Goal: Information Seeking & Learning: Learn about a topic

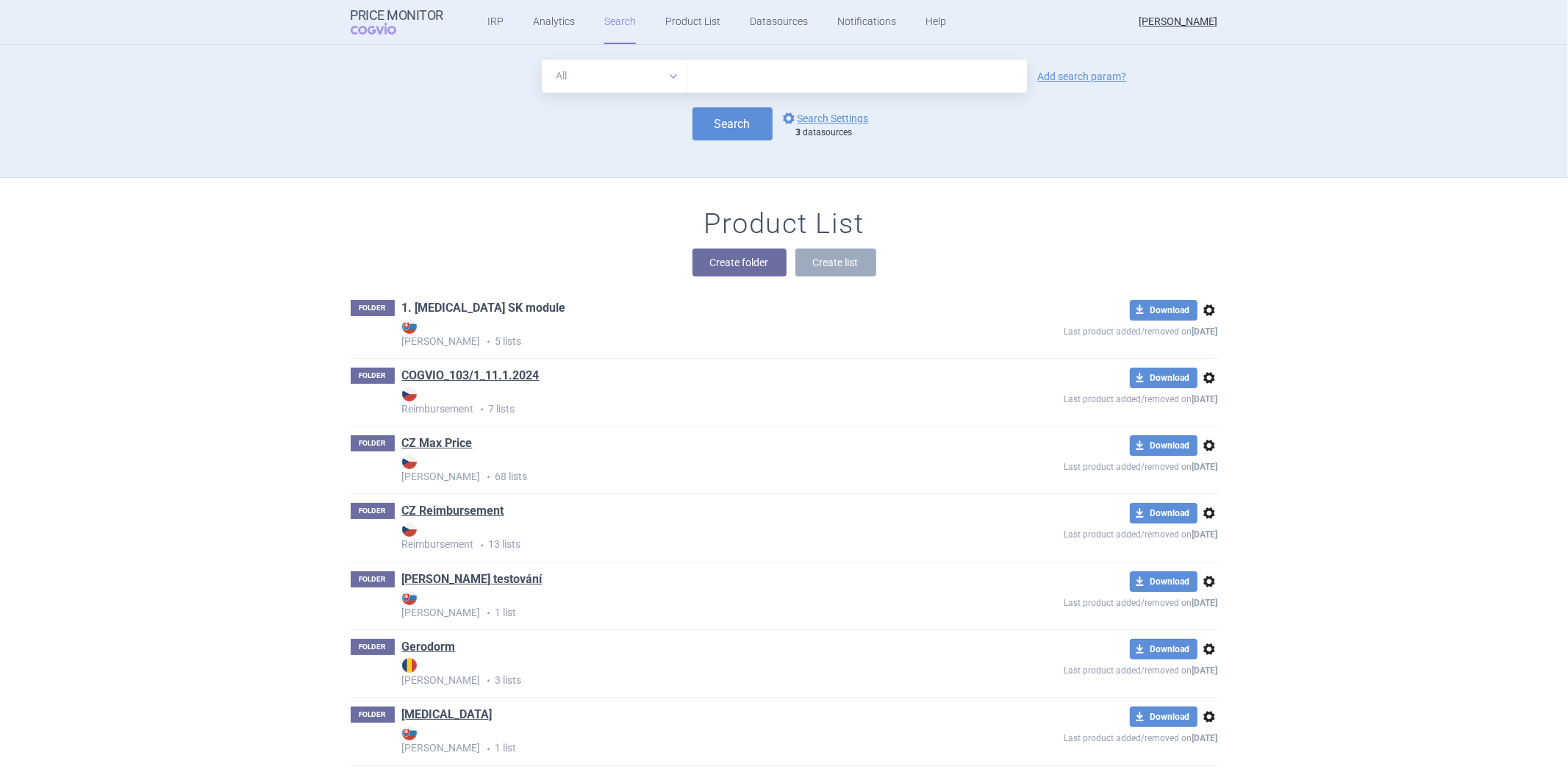
click at [453, 301] on link "1. [MEDICAL_DATA] SK module" at bounding box center [484, 307] width 164 height 16
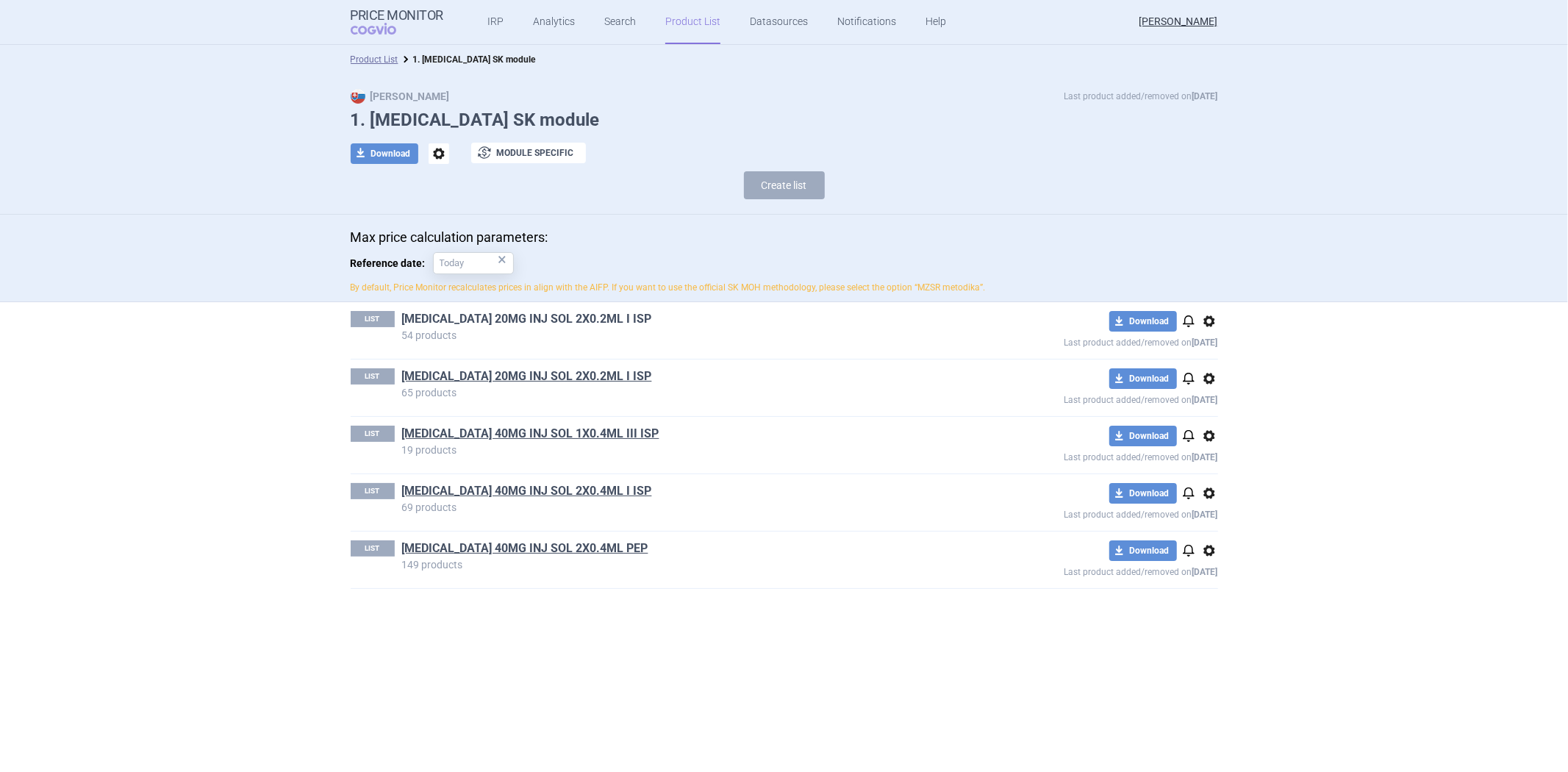
click at [496, 321] on link "[MEDICAL_DATA] 20MG INJ SOL 2X0.2ML I ISP" at bounding box center [527, 318] width 250 height 16
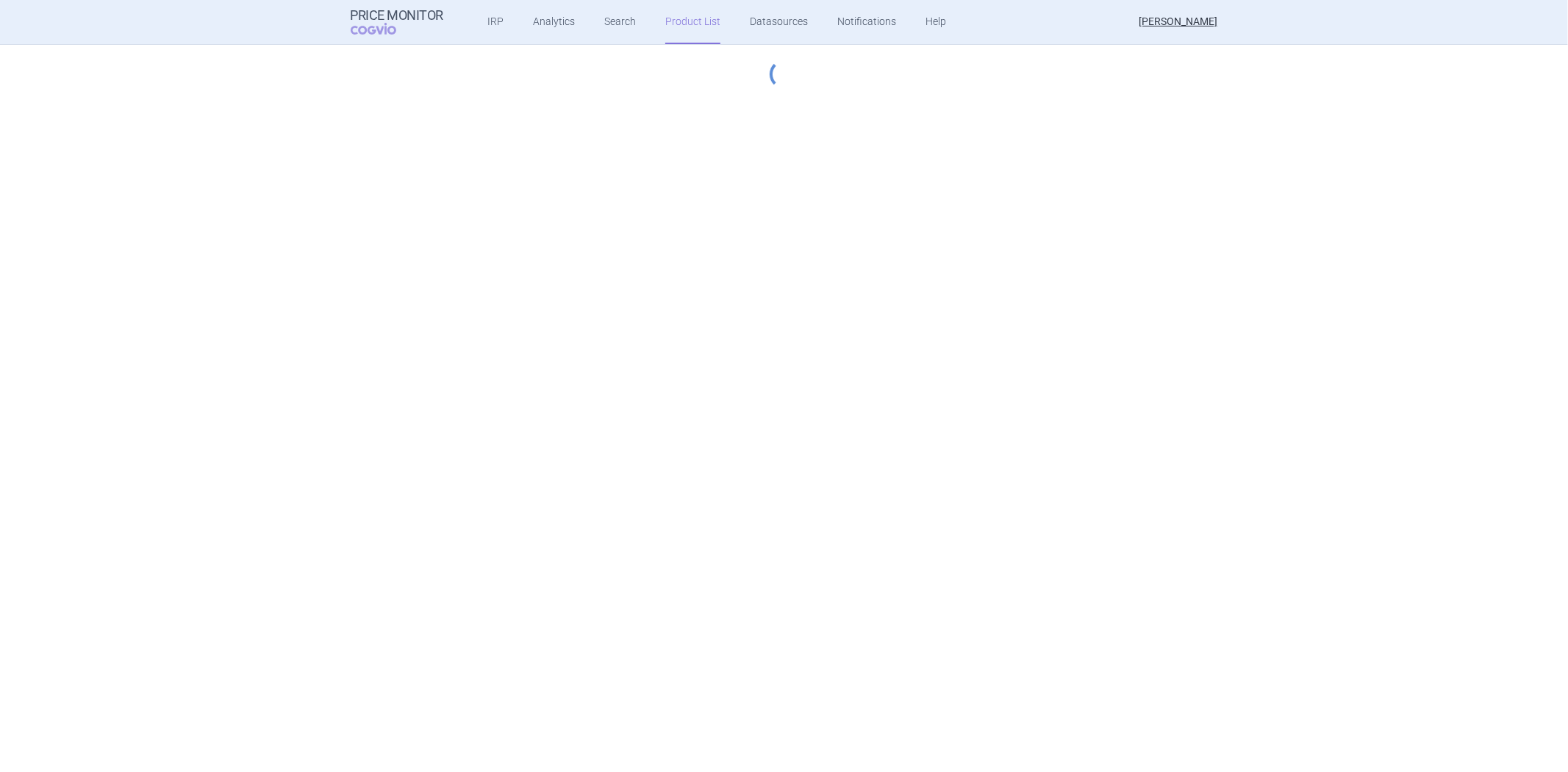
select select "[DATE]"
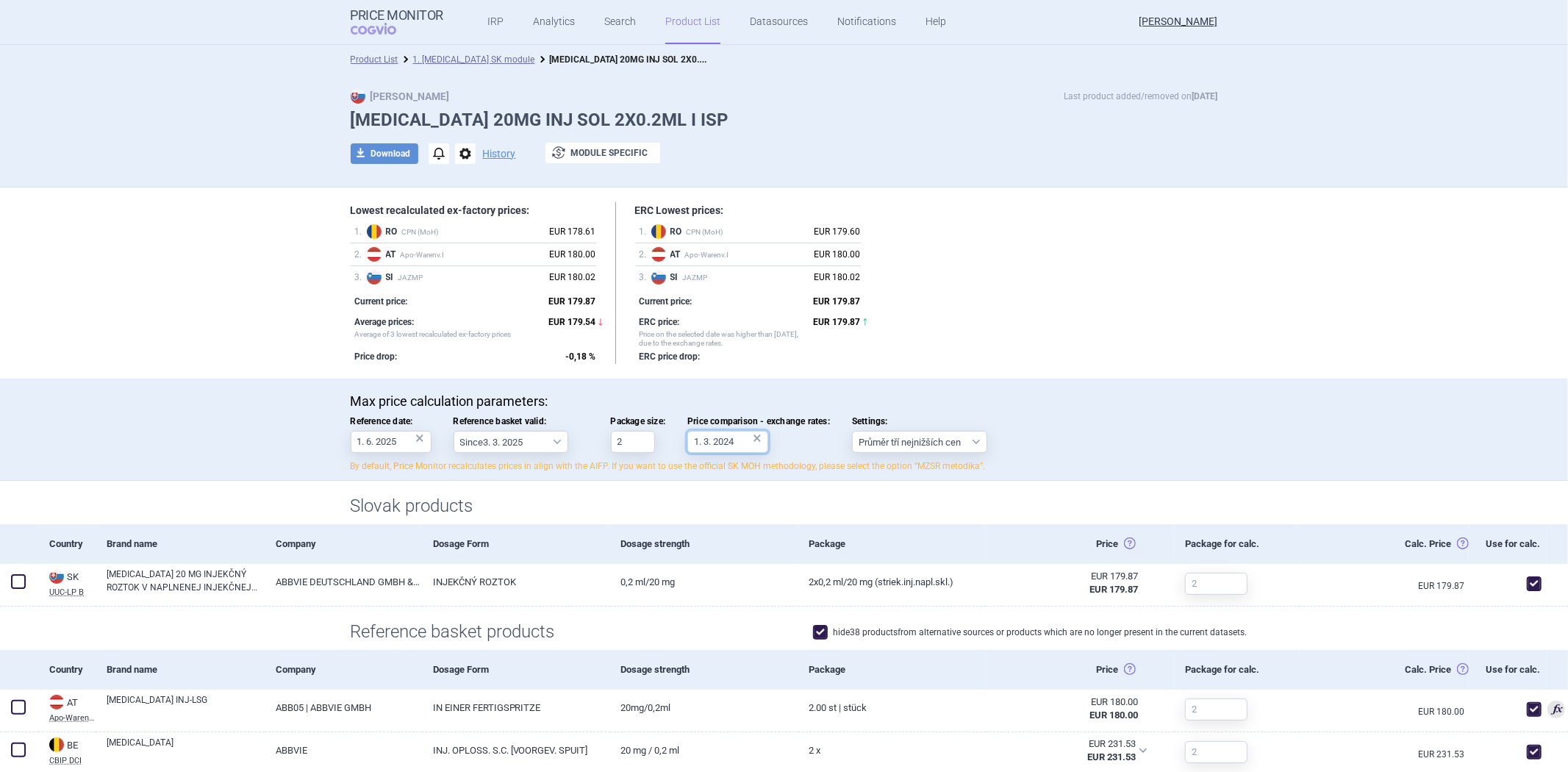
click at [729, 441] on input "1. 3. 2024" at bounding box center [727, 441] width 81 height 22
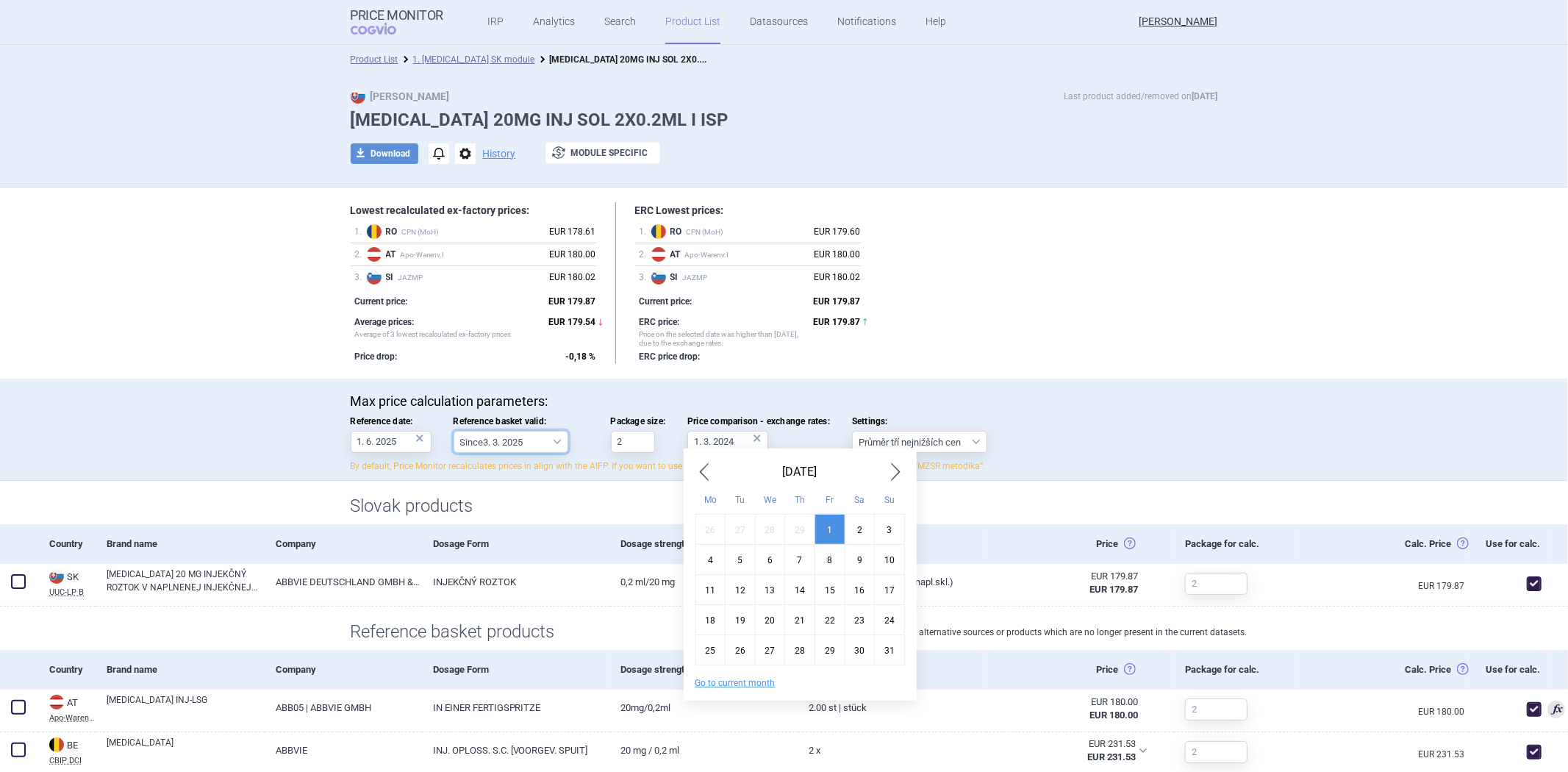
click at [513, 436] on select "Since 3. 3. 2025 Since 1. 7. 2023 Since 7. 4. 2023 Since 1. 12. 2022 Since 1. 9…" at bounding box center [511, 441] width 115 height 22
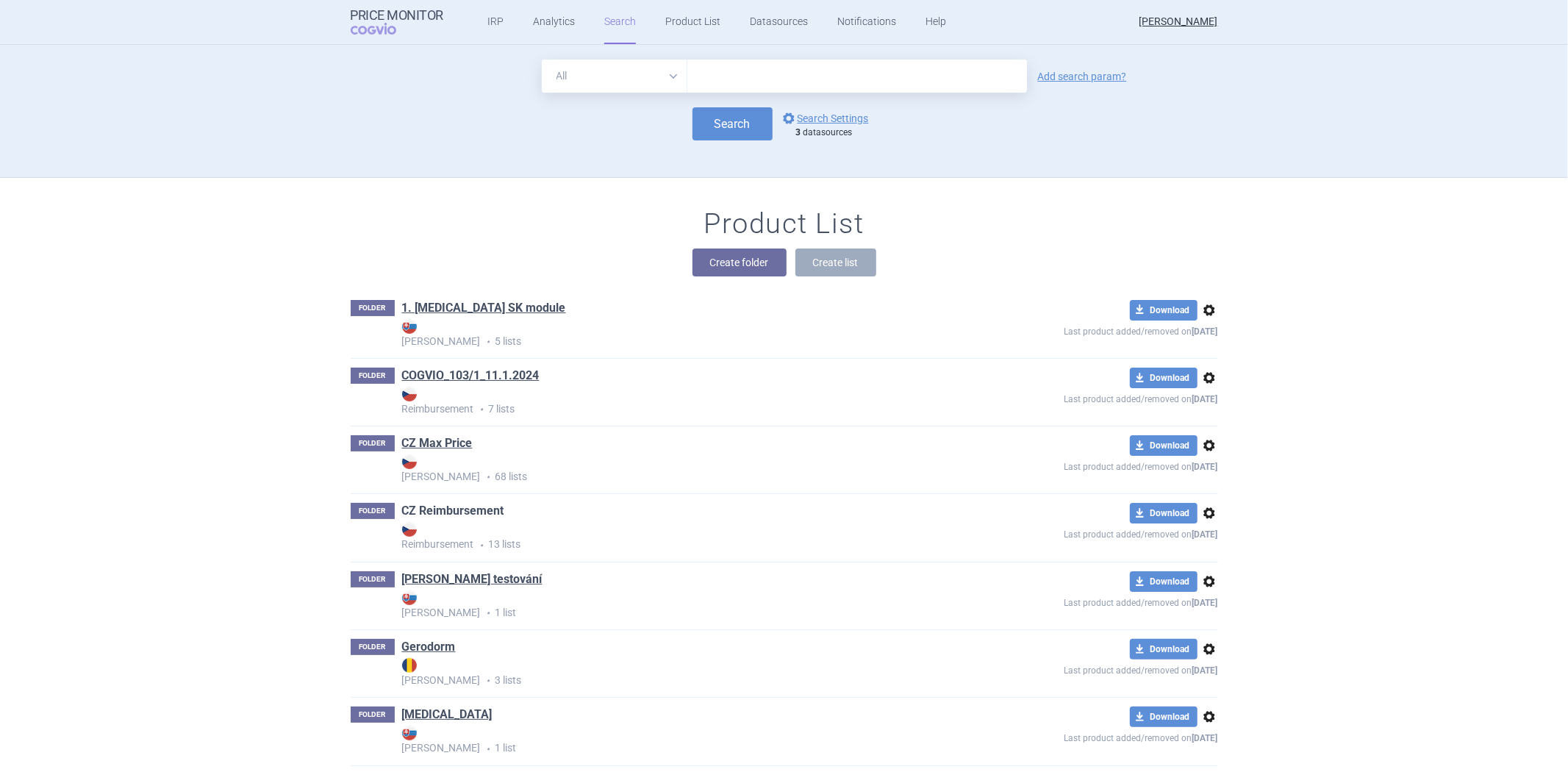
click at [429, 511] on link "CZ Reimbursement" at bounding box center [453, 511] width 102 height 16
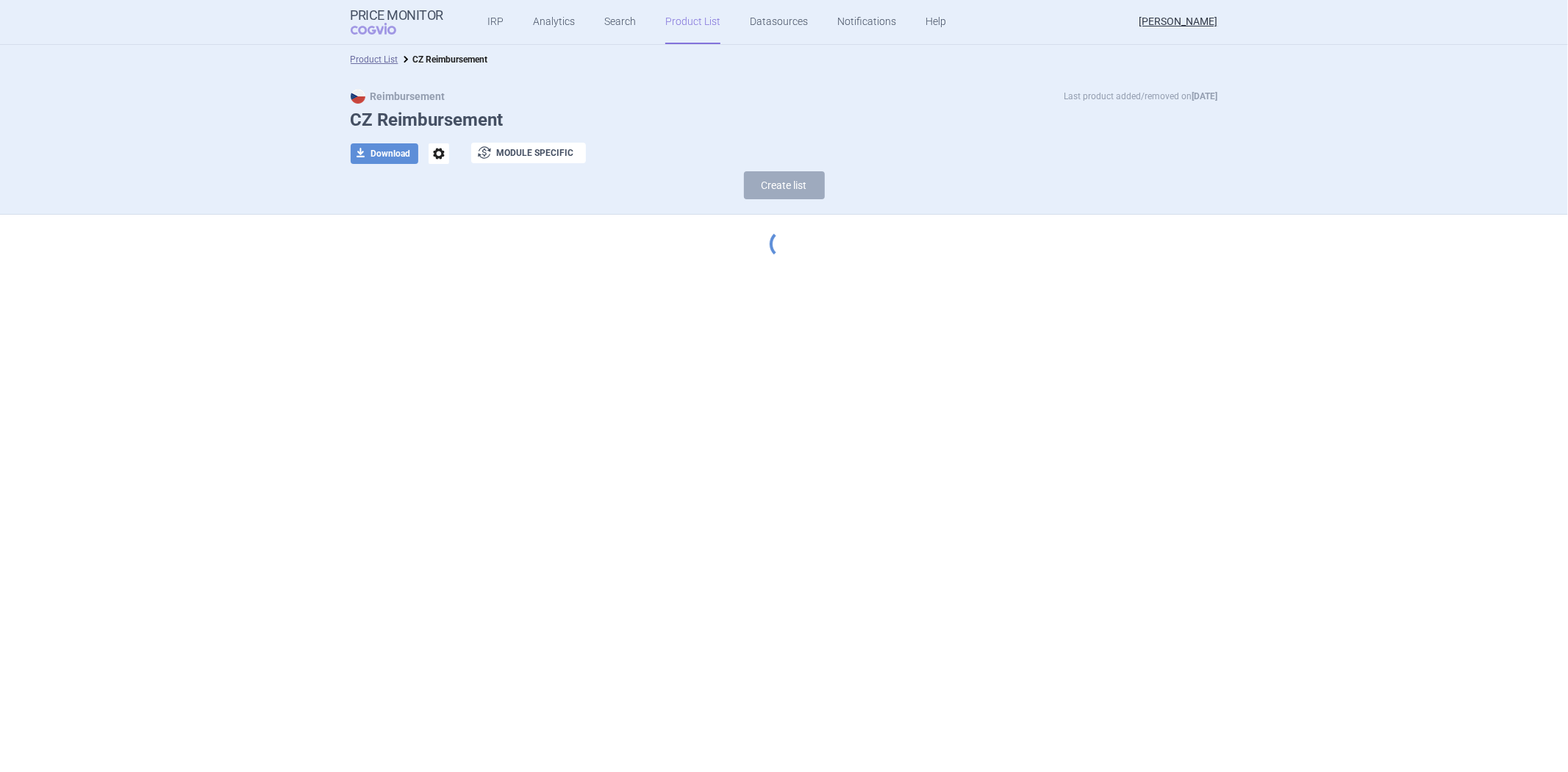
select select "[DATE]"
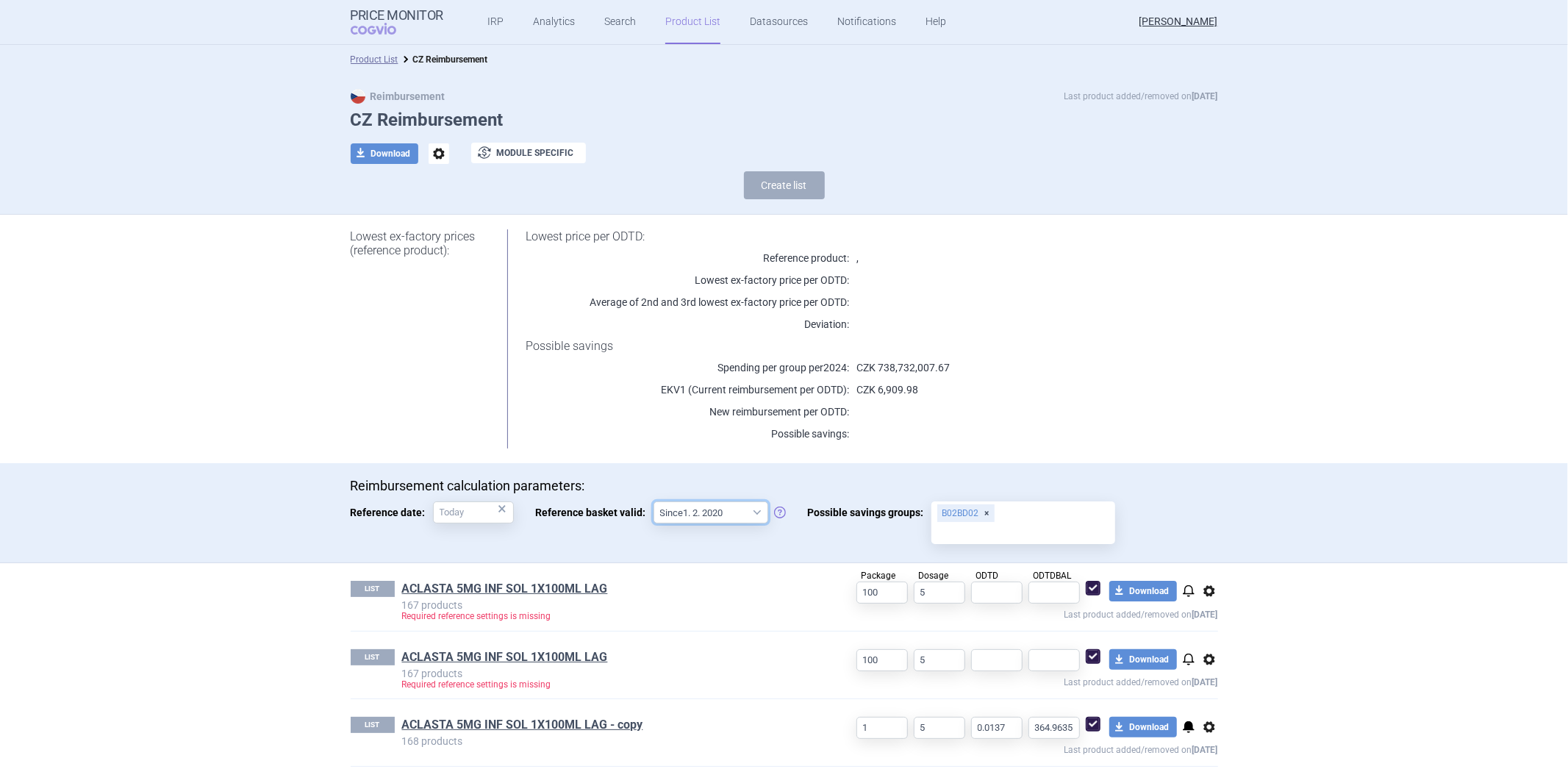
click at [710, 513] on select "Since 1. 2. 2020 Since 1. 7. 2013" at bounding box center [710, 511] width 115 height 22
click at [714, 474] on div "Reimbursement calculation parameters: Reference date: × Reference basket valid:…" at bounding box center [784, 512] width 1568 height 100
click at [479, 511] on input "Reference date: ×" at bounding box center [473, 511] width 81 height 22
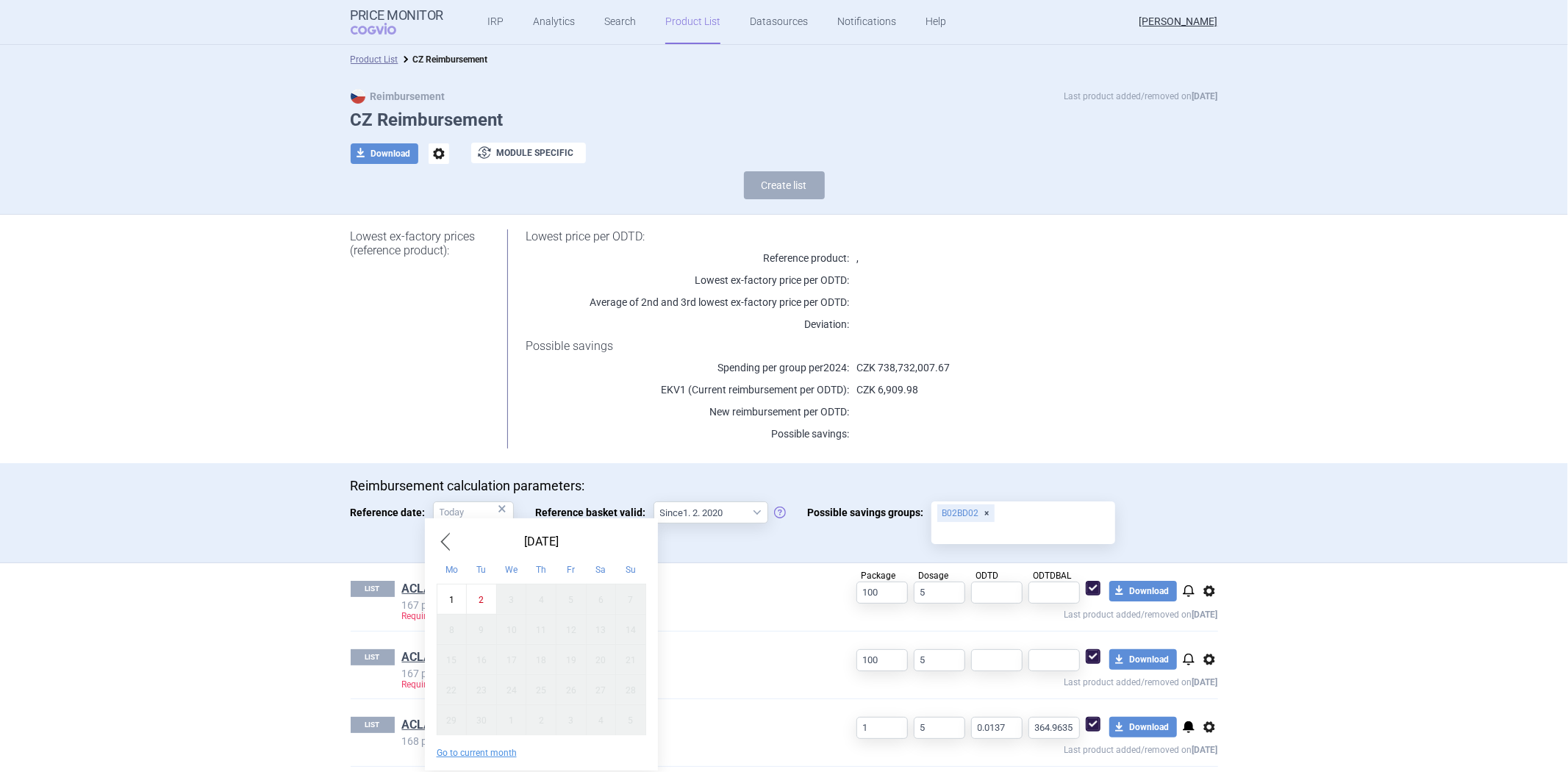
click at [443, 539] on span "Previous Month" at bounding box center [445, 541] width 18 height 24
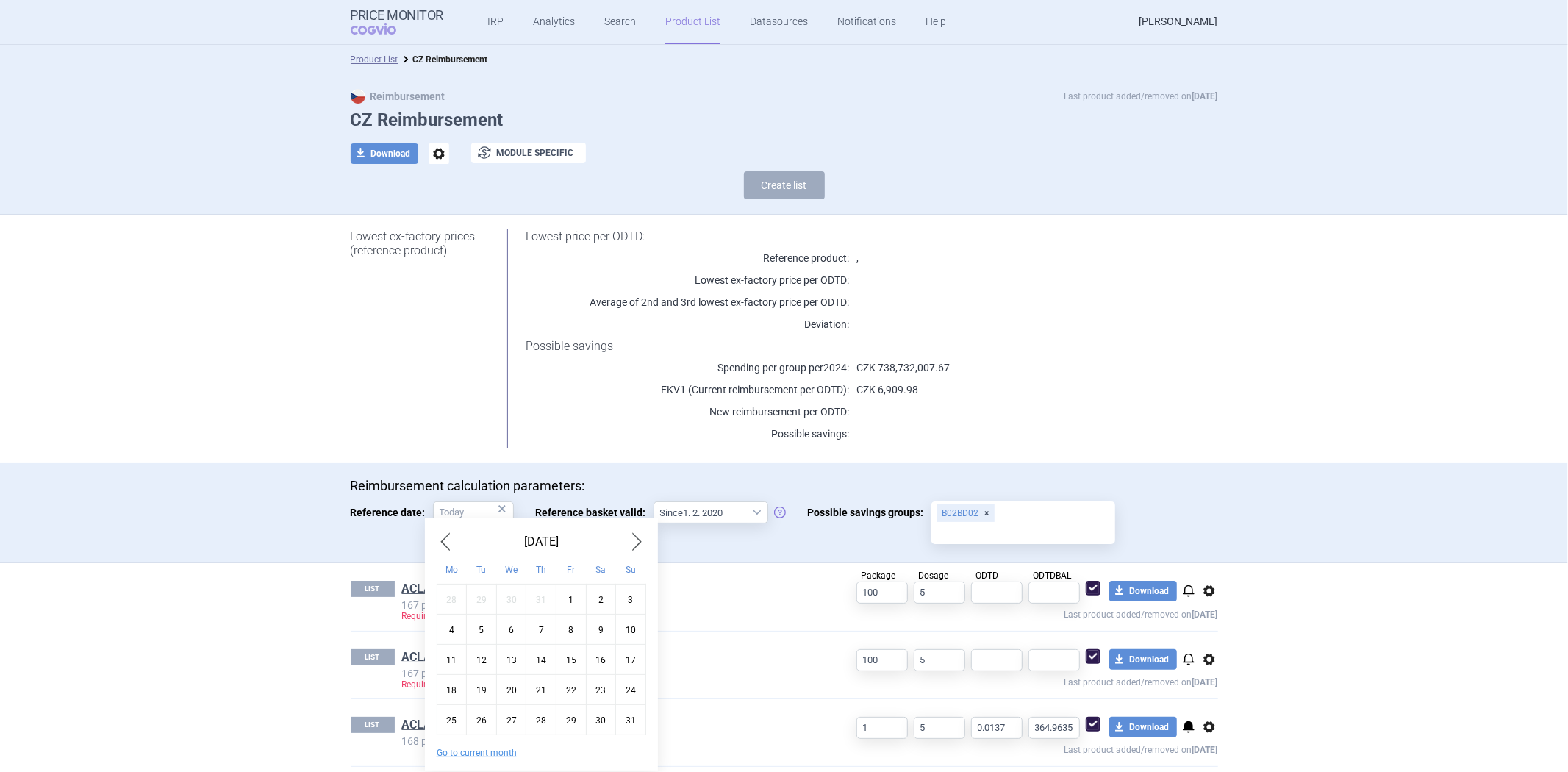
click at [443, 539] on span "Previous Month" at bounding box center [445, 541] width 18 height 24
click at [447, 542] on span "Previous Month" at bounding box center [445, 541] width 18 height 24
click at [447, 543] on span "Previous Month" at bounding box center [445, 541] width 18 height 24
click at [449, 508] on input "Reference date: ×" at bounding box center [473, 511] width 81 height 22
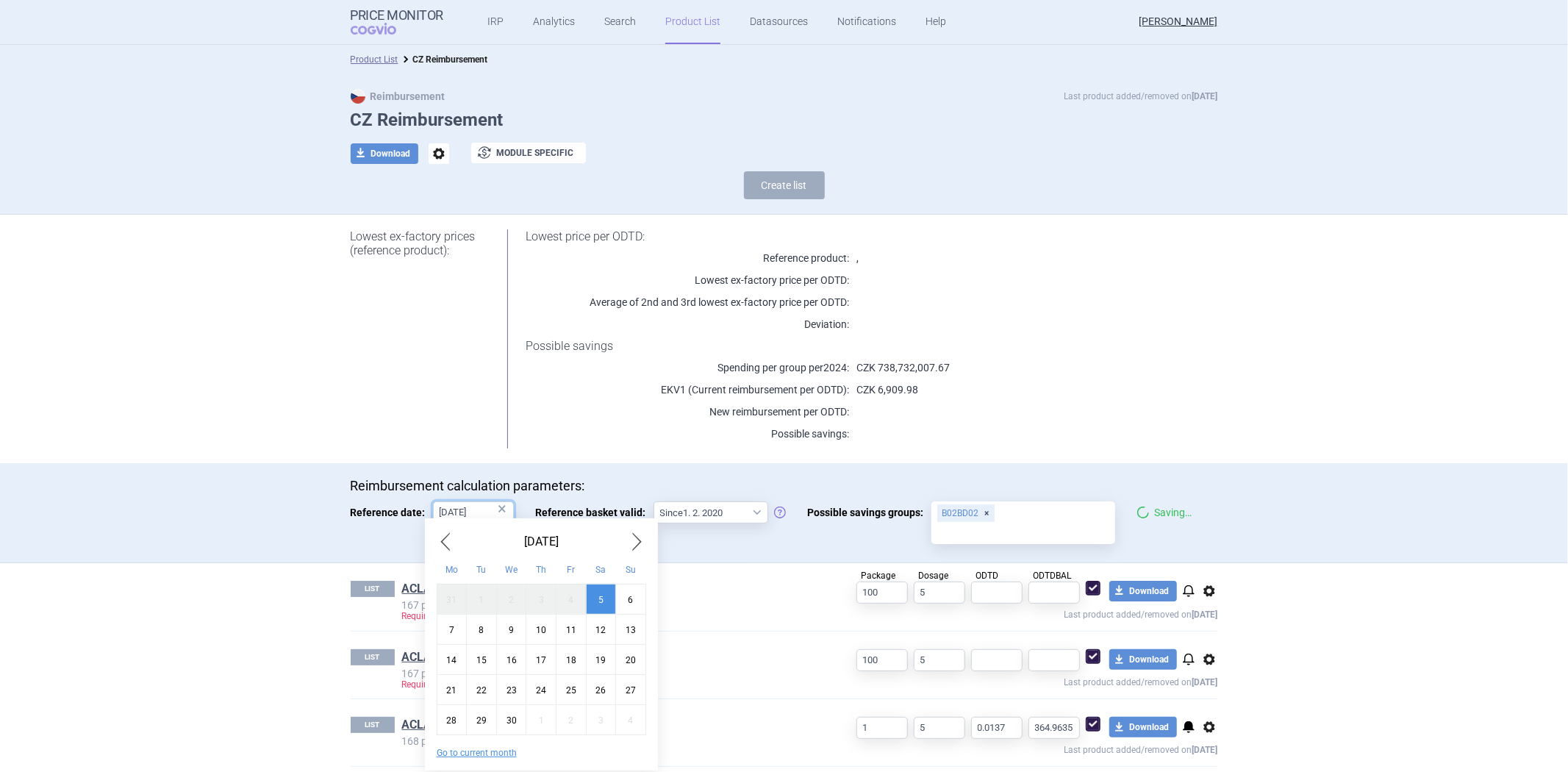
type input "[DATE]"
click at [546, 605] on div "3" at bounding box center [542, 599] width 30 height 30
